Goal: Task Accomplishment & Management: Use online tool/utility

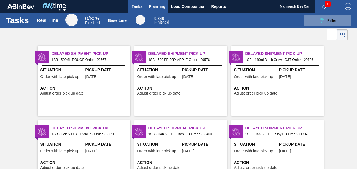
click at [160, 7] on span "Planning" at bounding box center [157, 6] width 17 height 7
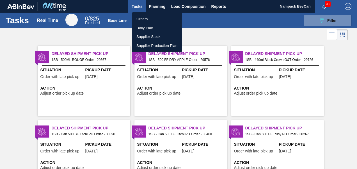
click at [146, 19] on li "Orders" at bounding box center [157, 19] width 50 height 9
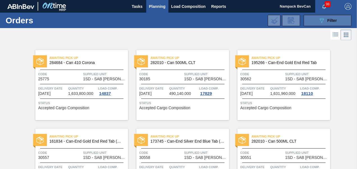
click at [323, 22] on icon "089F7B8B-B2A5-4AFE-B5C0-19BA573D28AC" at bounding box center [322, 20] width 7 height 7
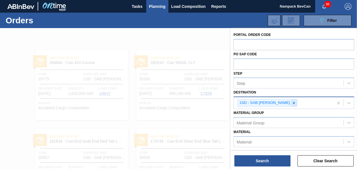
click at [293, 102] on icon at bounding box center [294, 103] width 4 height 4
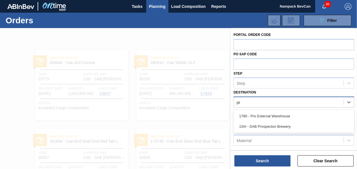
type input "pro"
click at [282, 126] on div "1SH - SAB Prospecton Brewery" at bounding box center [294, 126] width 121 height 10
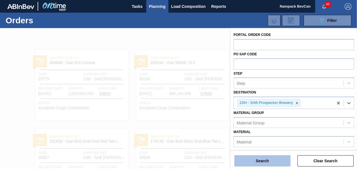
click at [269, 162] on button "Search" at bounding box center [263, 160] width 56 height 11
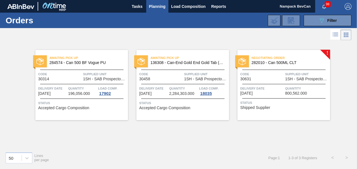
click at [273, 81] on div "Negotiating Order 282010 - Can 500ML CLT Code 30631 Supplied Unit 1SH - SAB Pro…" at bounding box center [284, 85] width 93 height 70
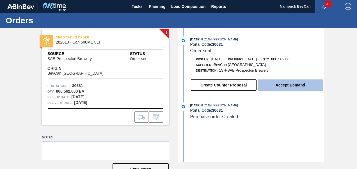
click at [285, 86] on button "Accept Demand" at bounding box center [290, 84] width 65 height 11
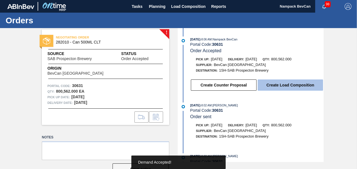
click at [279, 85] on button "Create Load Composition" at bounding box center [290, 84] width 65 height 11
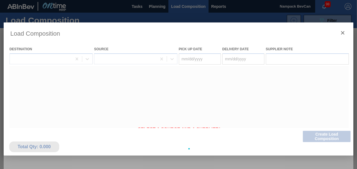
type Date "[DATE]"
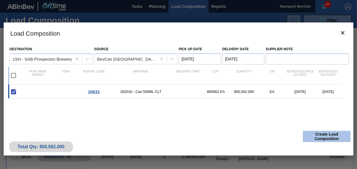
click at [325, 140] on button "Create Load Composition" at bounding box center [327, 136] width 48 height 11
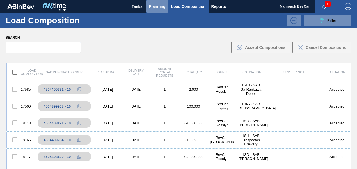
click at [158, 8] on span "Planning" at bounding box center [157, 6] width 17 height 7
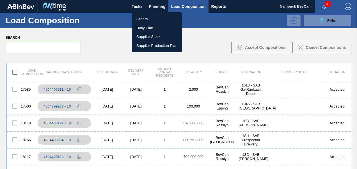
click at [153, 18] on li "Orders" at bounding box center [157, 19] width 50 height 9
